Goal: Task Accomplishment & Management: Manage account settings

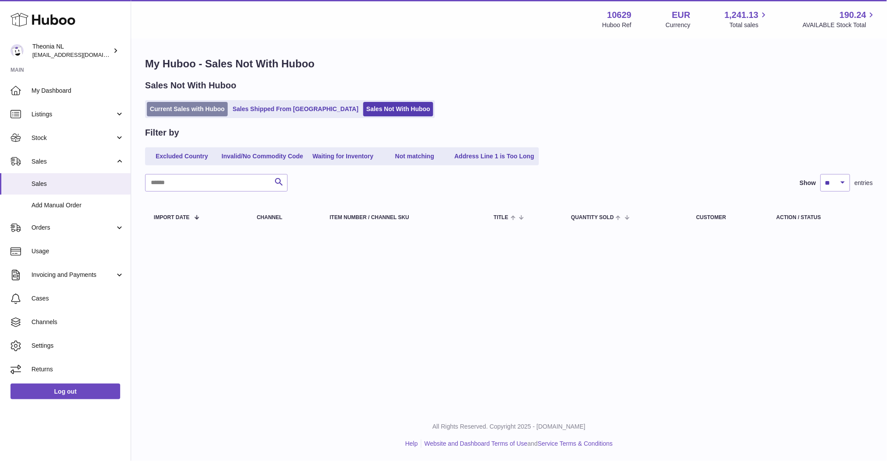
click at [194, 110] on link "Current Sales with Huboo" at bounding box center [187, 109] width 81 height 14
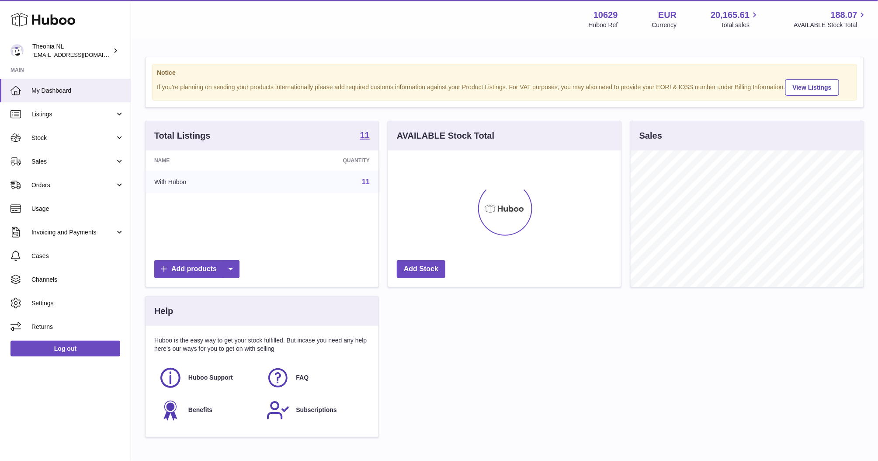
scroll to position [136, 233]
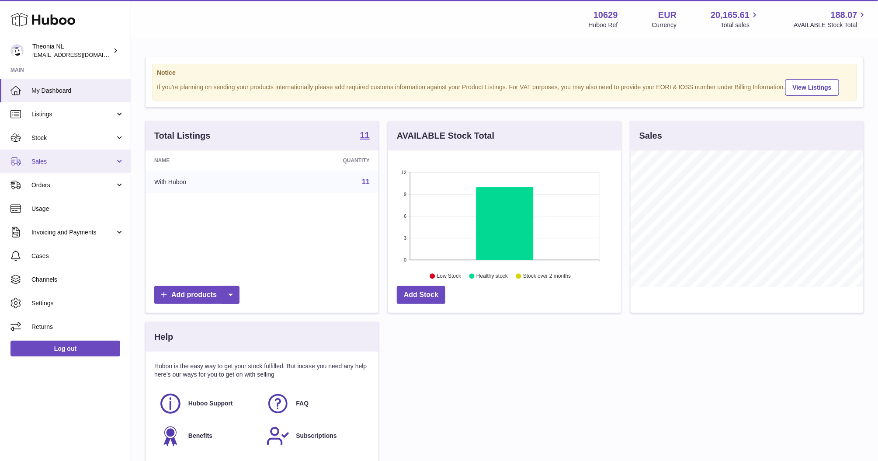
click at [118, 163] on link "Sales" at bounding box center [65, 162] width 131 height 24
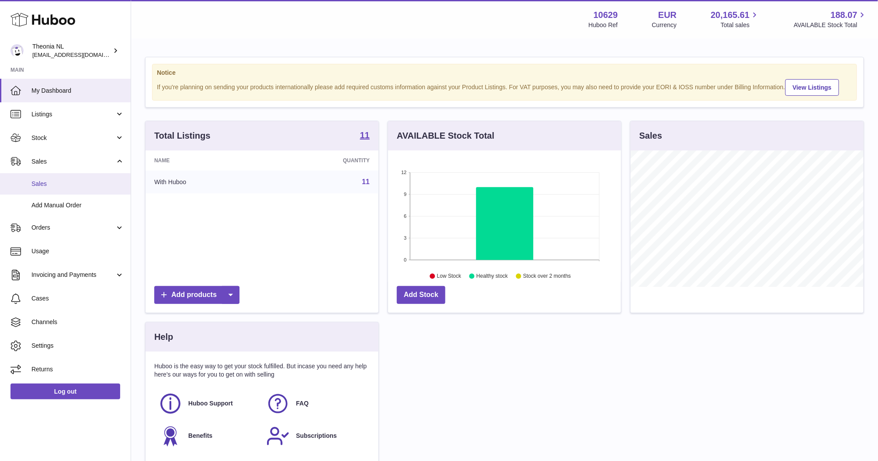
click at [45, 188] on link "Sales" at bounding box center [65, 183] width 131 height 21
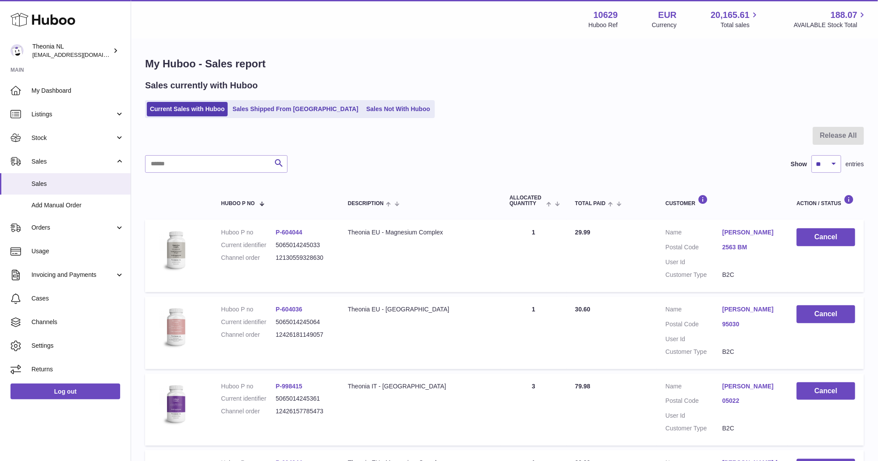
click at [780, 86] on div "Sales currently with Huboo" at bounding box center [504, 86] width 719 height 12
click at [196, 158] on input "text" at bounding box center [216, 163] width 143 height 17
paste input "**********"
type input "**********"
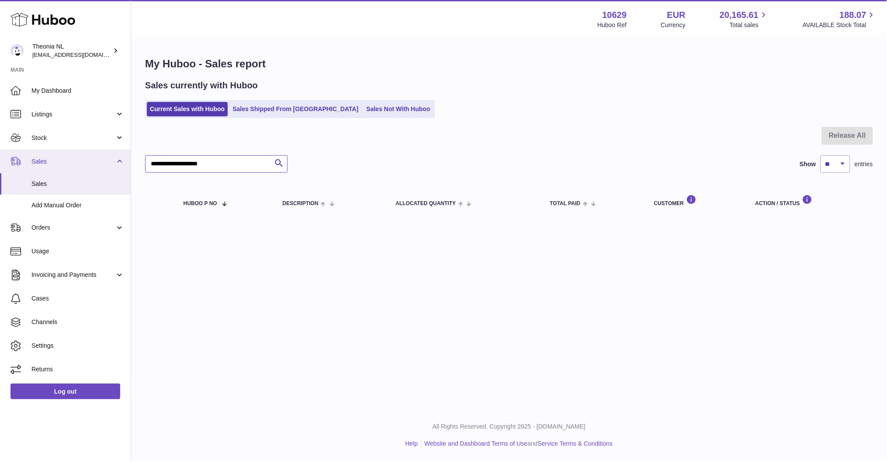
drag, startPoint x: 233, startPoint y: 160, endPoint x: 32, endPoint y: 165, distance: 201.6
click at [32, 165] on div "Huboo Theonia NL info@wholesomegoods.eu Main My Dashboard Listings Not with Hub…" at bounding box center [443, 230] width 887 height 461
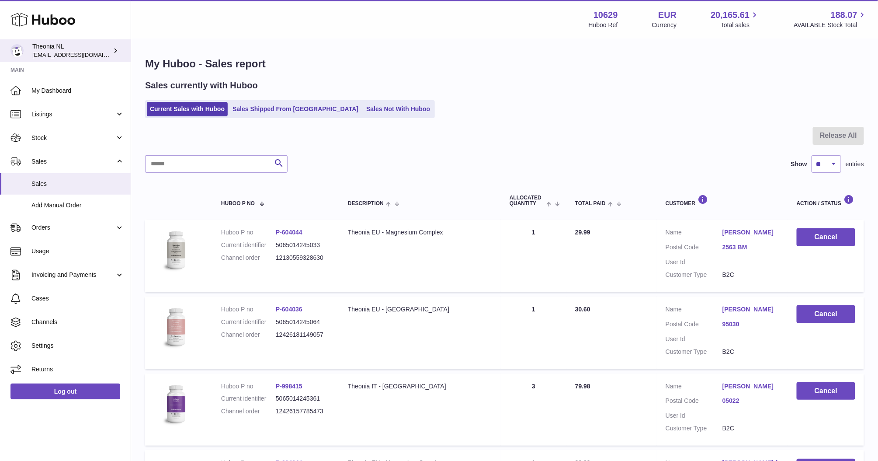
click at [71, 52] on span "[EMAIL_ADDRESS][DOMAIN_NAME]" at bounding box center [80, 54] width 96 height 7
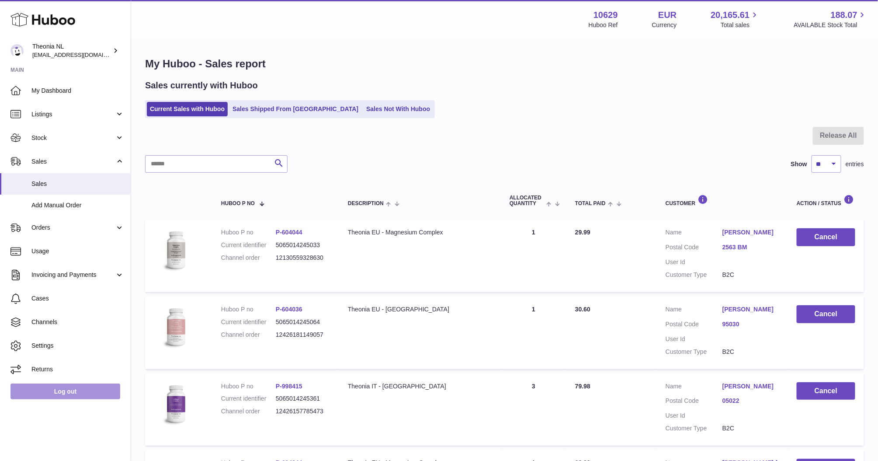
click at [62, 397] on link "Log out" at bounding box center [65, 391] width 110 height 16
